Goal: Information Seeking & Learning: Find specific page/section

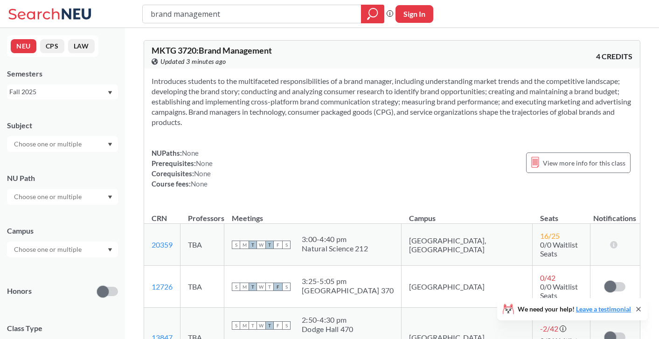
click at [209, 8] on input "brand management" at bounding box center [252, 14] width 205 height 16
click at [209, 9] on input "brand management" at bounding box center [252, 14] width 205 height 16
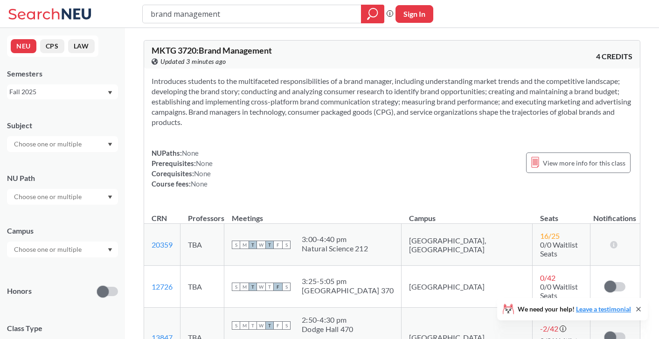
click at [209, 9] on input "brand management" at bounding box center [252, 14] width 205 height 16
type input "digital marketing"
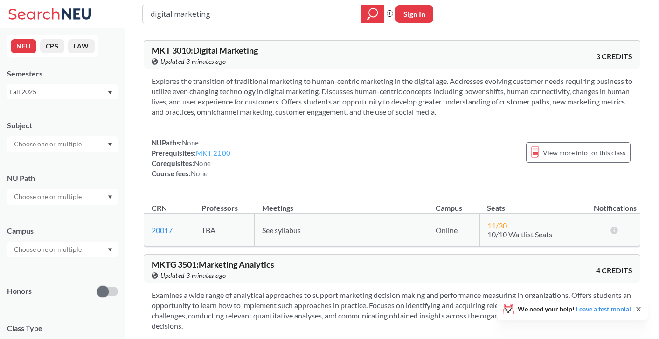
click at [224, 153] on link "MKT 2100" at bounding box center [213, 153] width 35 height 8
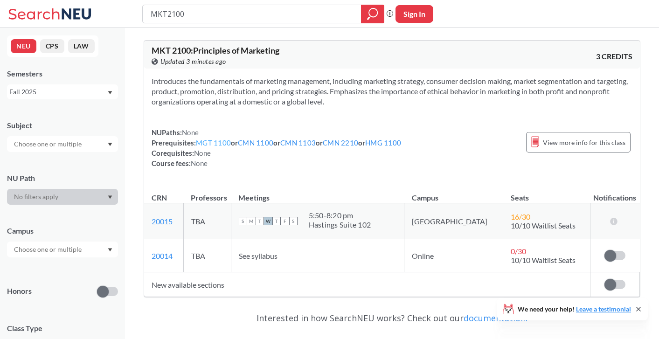
click at [211, 144] on link "MGT 1100" at bounding box center [213, 143] width 35 height 8
type input "digital marketing"
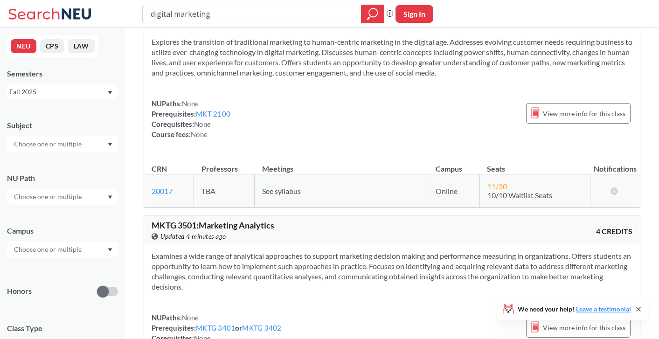
scroll to position [48, 0]
